Goal: Transaction & Acquisition: Purchase product/service

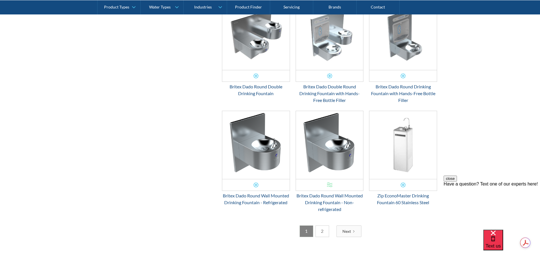
scroll to position [918, 0]
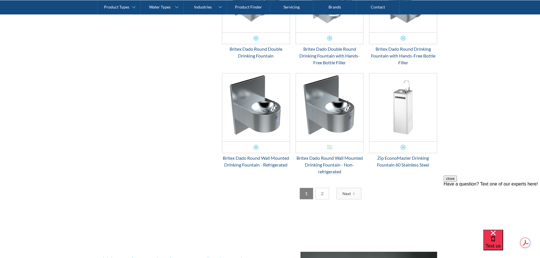
click at [343, 194] on div "Next" at bounding box center [346, 194] width 8 height 6
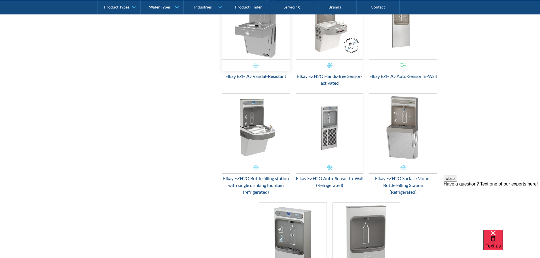
scroll to position [720, 0]
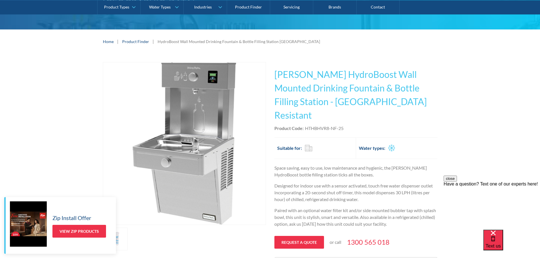
scroll to position [28, 0]
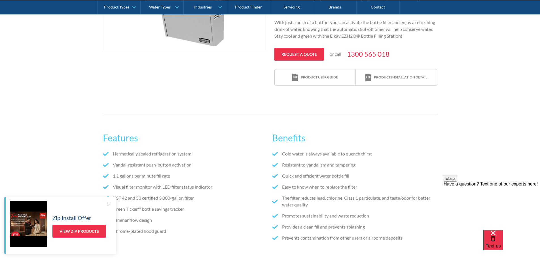
scroll to position [227, 0]
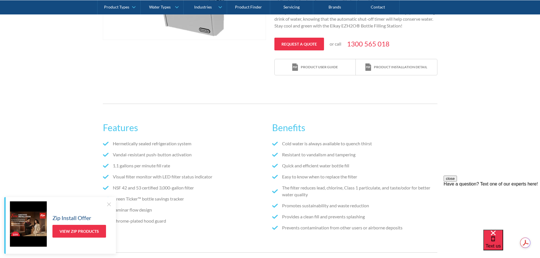
click at [106, 206] on div at bounding box center [109, 204] width 6 height 6
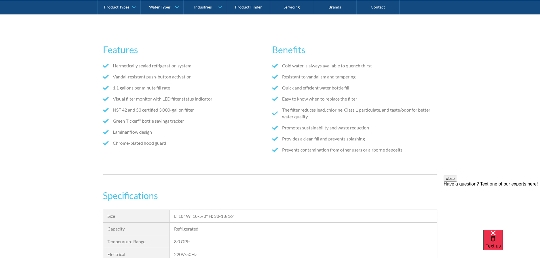
scroll to position [283, 0]
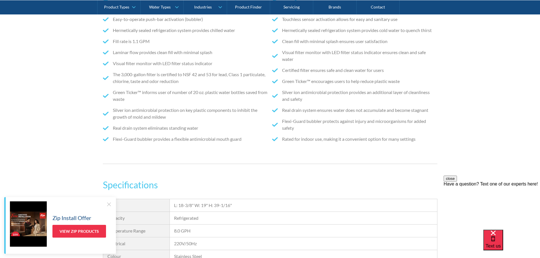
scroll to position [397, 0]
